Goal: Go to known website: Access a specific website the user already knows

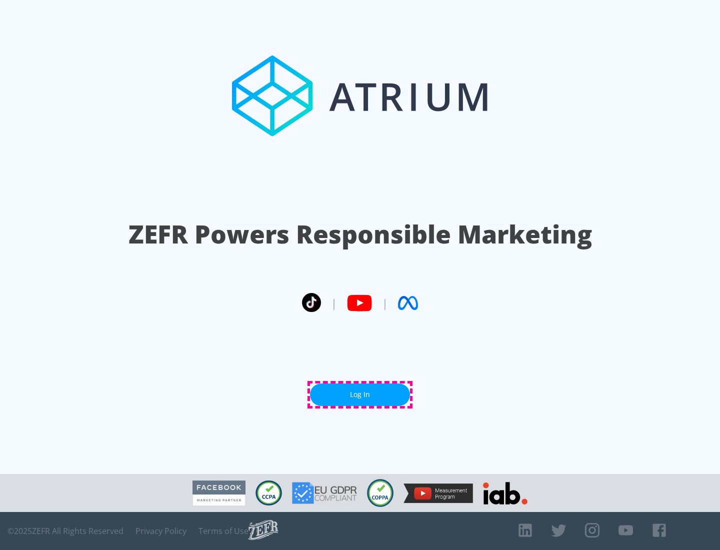
click at [360, 394] on link "Log In" at bounding box center [360, 394] width 100 height 22
